Goal: Transaction & Acquisition: Subscribe to service/newsletter

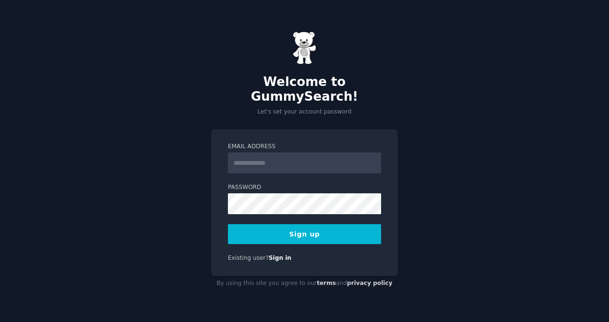
click at [269, 154] on input "Email Address" at bounding box center [304, 163] width 153 height 21
drag, startPoint x: 311, startPoint y: 156, endPoint x: 250, endPoint y: 158, distance: 61.8
click at [250, 158] on input "**********" at bounding box center [304, 163] width 153 height 21
type input "**********"
click at [253, 229] on button "Sign up" at bounding box center [304, 234] width 153 height 20
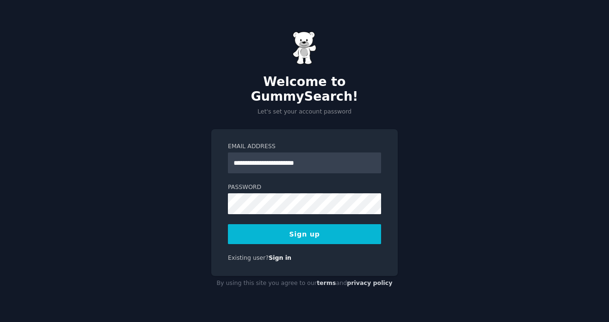
click at [318, 228] on button "Sign up" at bounding box center [304, 234] width 153 height 20
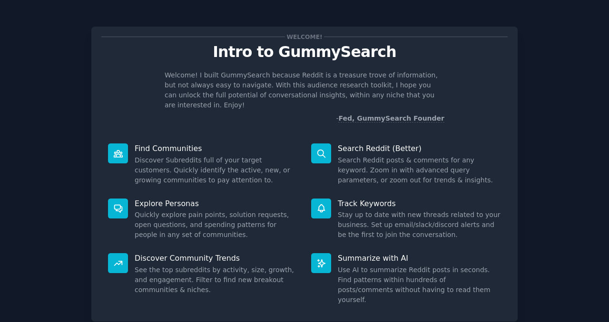
scroll to position [49, 0]
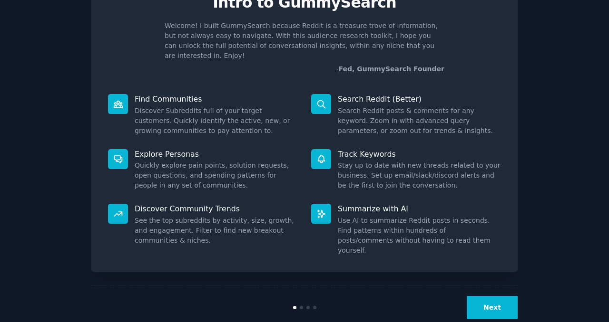
click at [494, 296] on button "Next" at bounding box center [491, 307] width 51 height 23
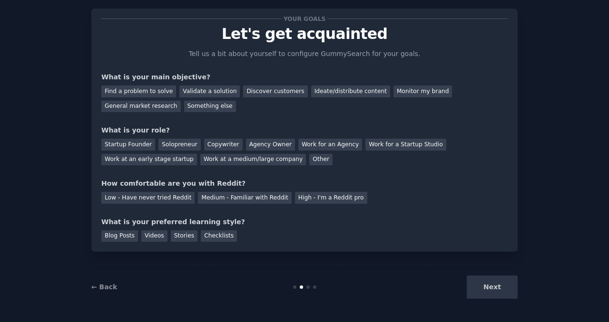
scroll to position [18, 0]
click at [201, 109] on div "Something else" at bounding box center [210, 107] width 52 height 12
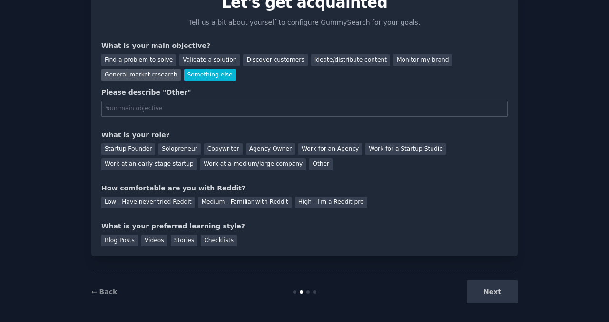
click at [146, 73] on div "General market research" at bounding box center [140, 75] width 79 height 12
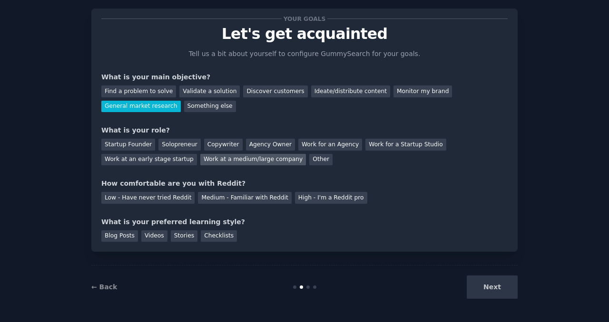
click at [253, 163] on div "Work at a medium/large company" at bounding box center [253, 160] width 106 height 12
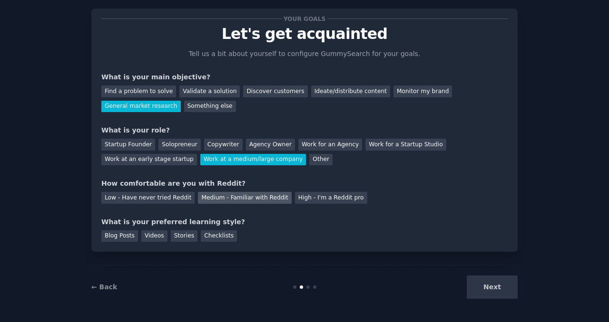
click at [235, 198] on div "Medium - Familiar with Reddit" at bounding box center [244, 198] width 93 height 12
click at [213, 233] on div "Checklists" at bounding box center [219, 237] width 36 height 12
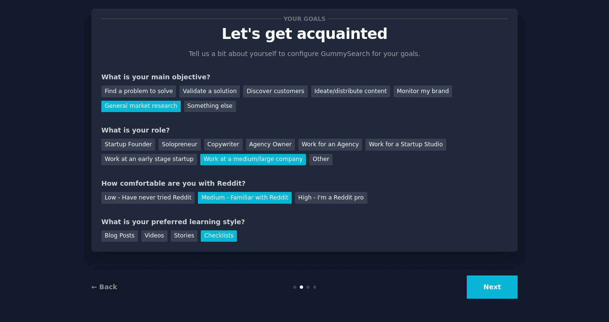
click at [514, 294] on button "Next" at bounding box center [491, 287] width 51 height 23
